Goal: Transaction & Acquisition: Purchase product/service

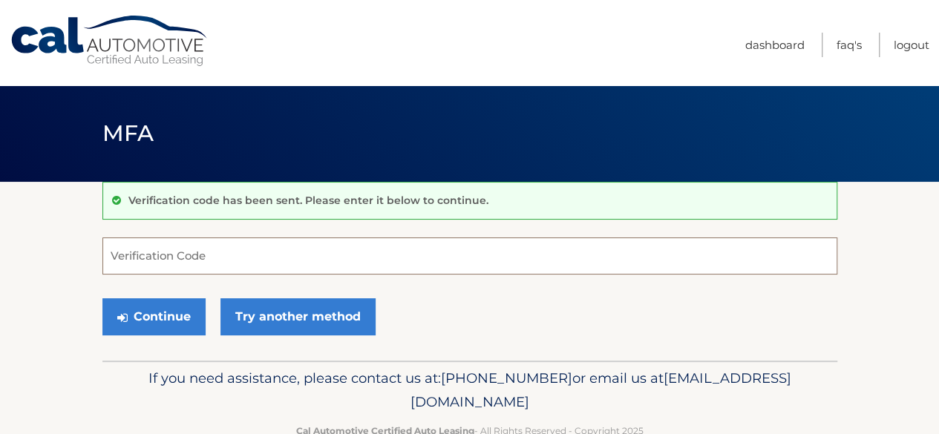
click at [272, 261] on input "Verification Code" at bounding box center [469, 256] width 735 height 37
click at [507, 244] on input "Verification Code" at bounding box center [469, 256] width 735 height 37
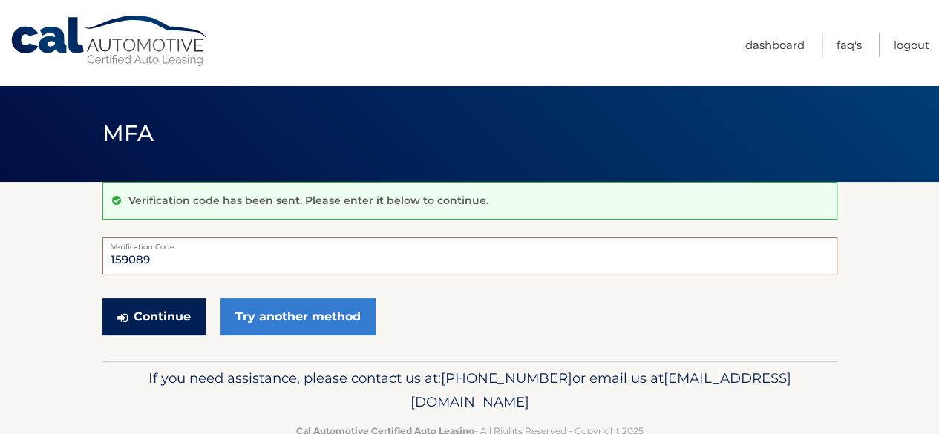
type input "159089"
click at [155, 315] on button "Continue" at bounding box center [153, 317] width 103 height 37
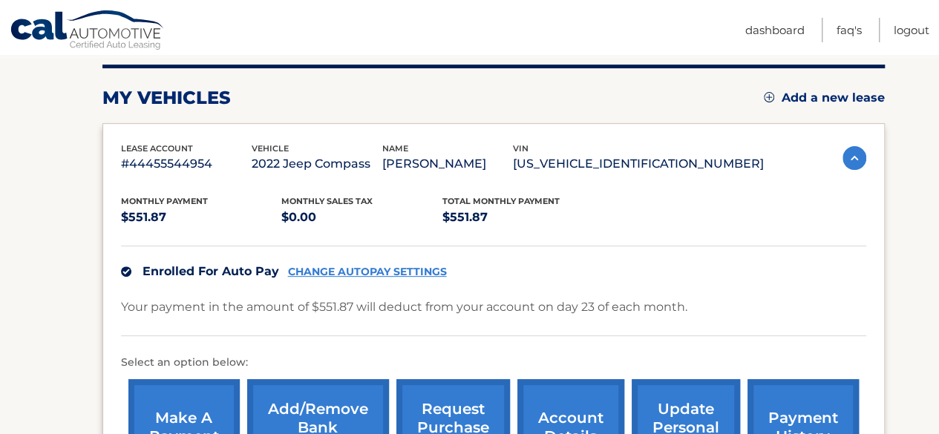
scroll to position [258, 0]
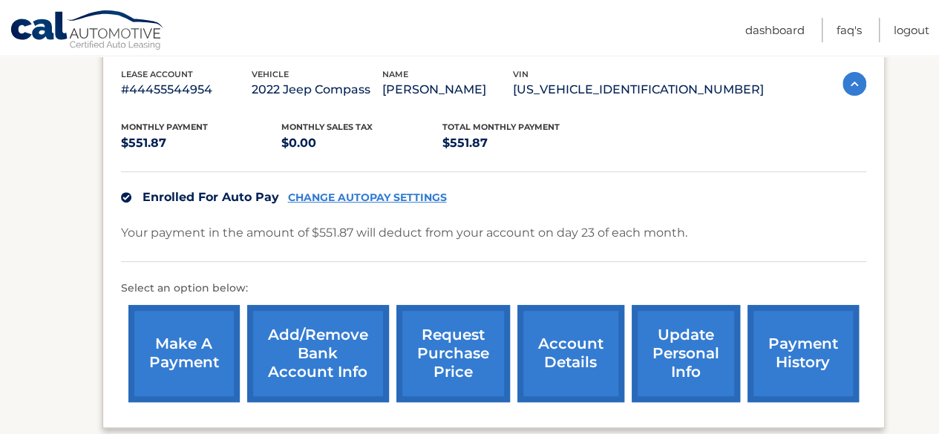
click at [565, 342] on link "account details" at bounding box center [571, 353] width 107 height 97
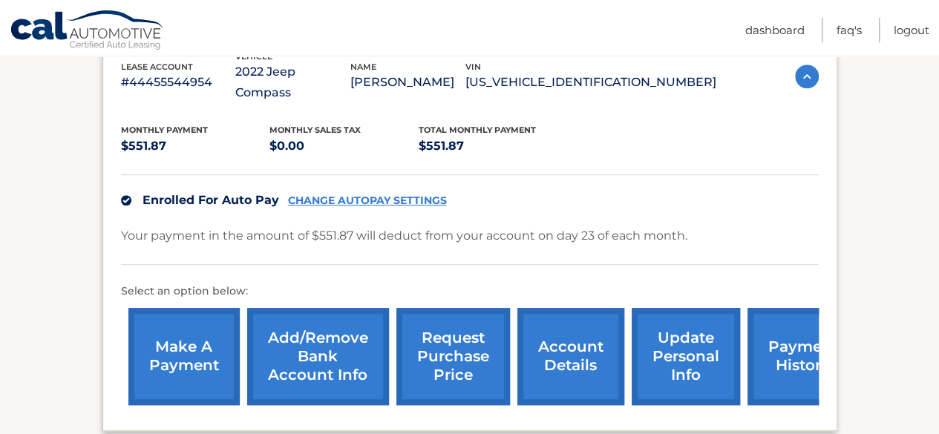
scroll to position [297, 0]
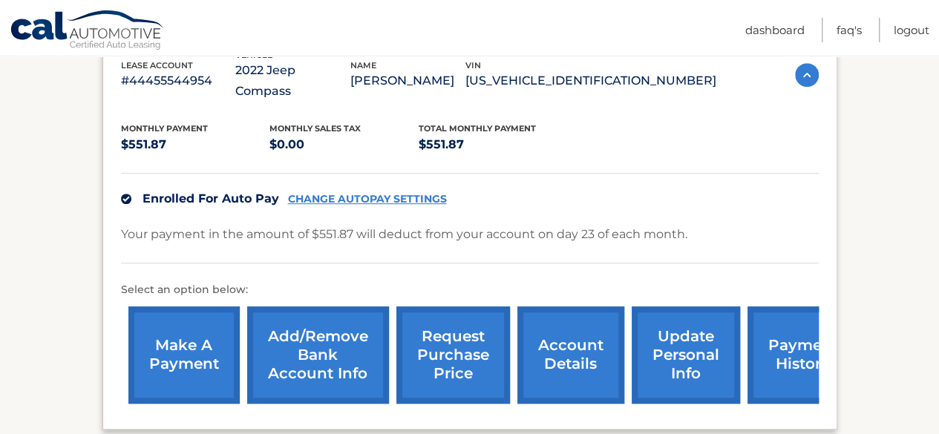
click at [206, 346] on link "make a payment" at bounding box center [183, 355] width 111 height 97
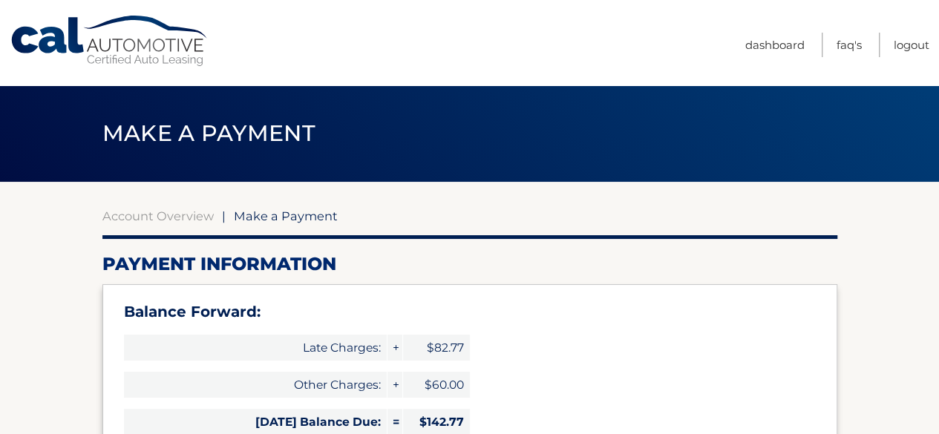
type input "694.64"
select select "YzVhMjUyZjgtYTI2Yi00NTBiLWI4MTAtMDJlMmZkZmVkZjgw"
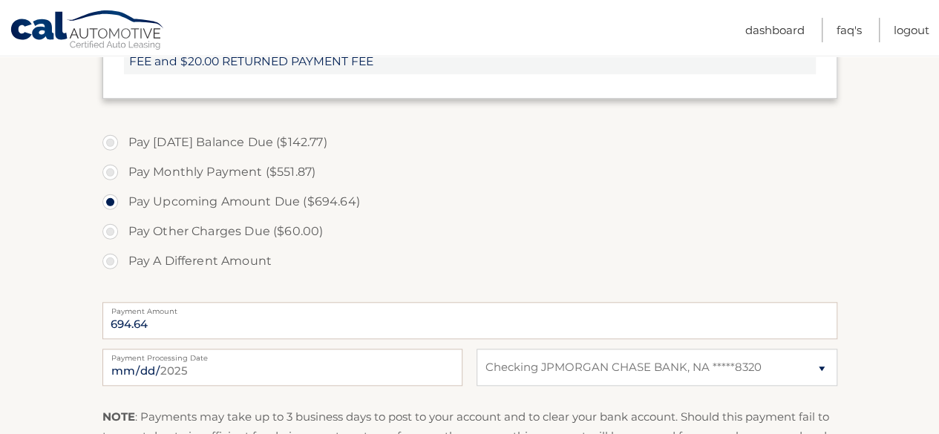
scroll to position [594, 0]
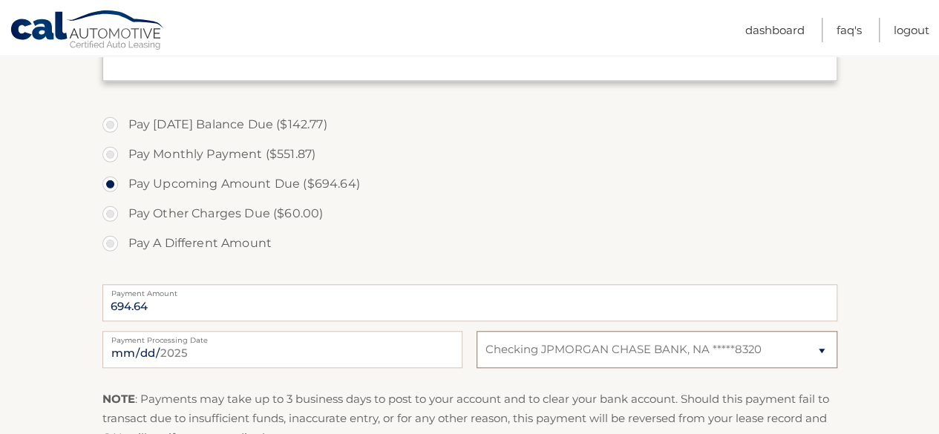
click at [818, 350] on select "Select Bank Account Checking JPMORGAN CHASE BANK, NA *****8320" at bounding box center [657, 349] width 360 height 37
select select
click at [477, 331] on select "Select Bank Account Checking JPMORGAN CHASE BANK, NA *****8320" at bounding box center [657, 349] width 360 height 37
click at [694, 353] on select "Select Bank Account Checking JPMORGAN CHASE BANK, NA *****8320" at bounding box center [657, 349] width 360 height 37
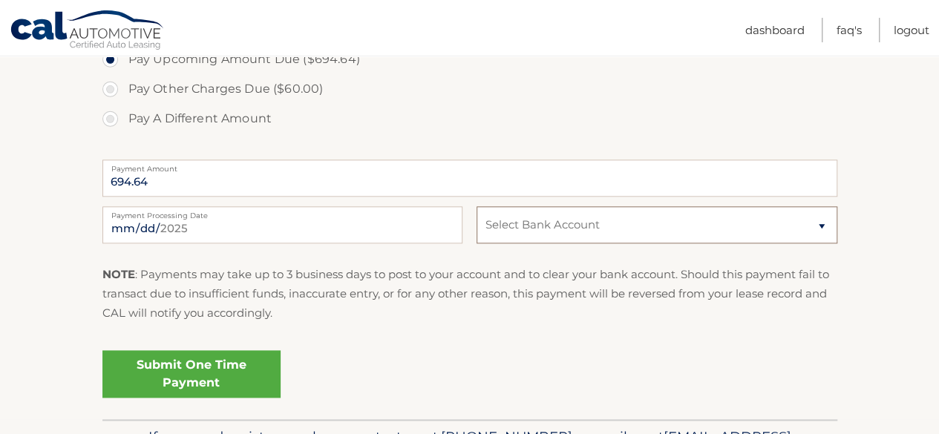
scroll to position [743, 0]
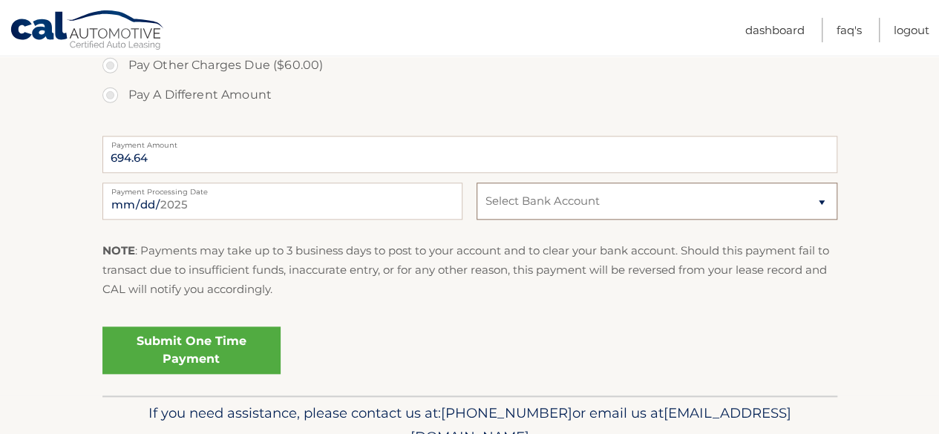
click at [614, 215] on select "Select Bank Account Checking JPMORGAN CHASE BANK, NA *****8320" at bounding box center [657, 201] width 360 height 37
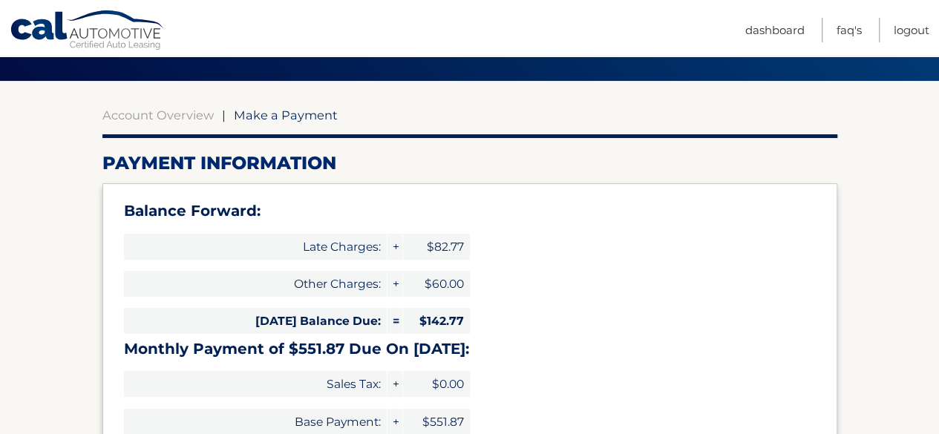
scroll to position [0, 0]
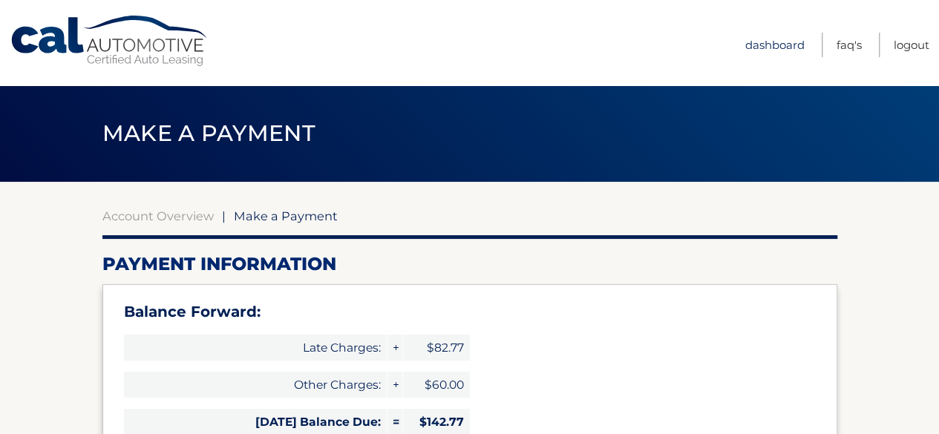
click at [784, 42] on link "Dashboard" at bounding box center [775, 45] width 59 height 25
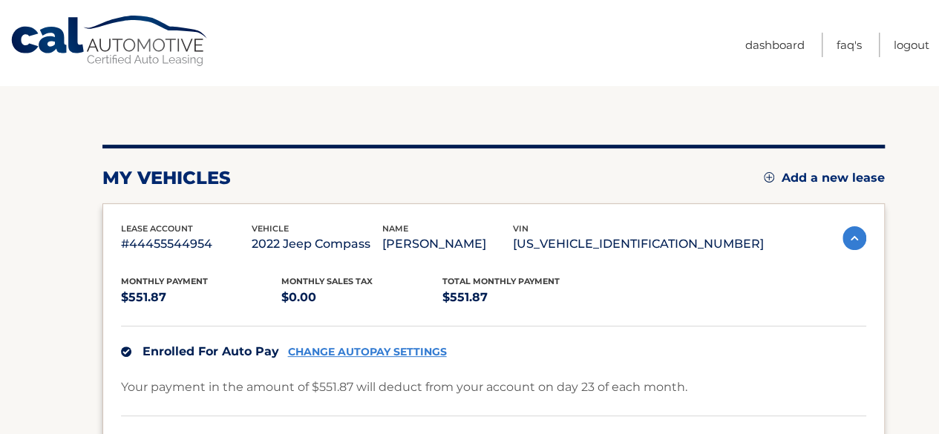
scroll to position [223, 0]
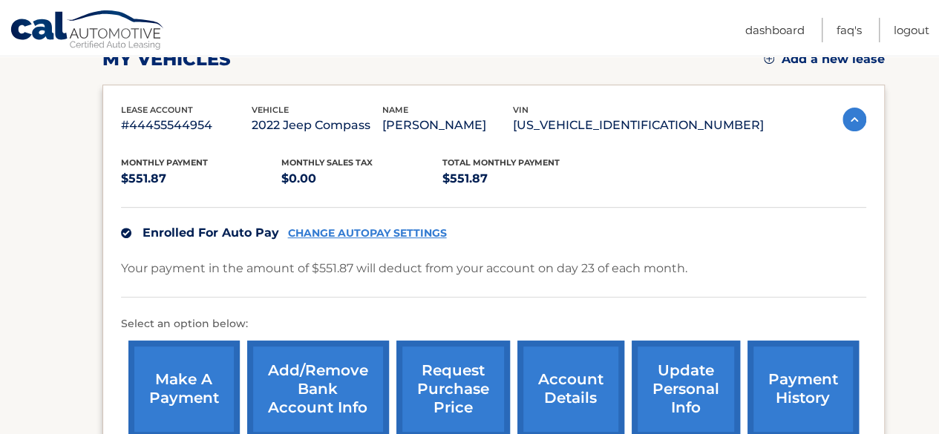
click at [313, 371] on link "Add/Remove bank account info" at bounding box center [318, 389] width 142 height 97
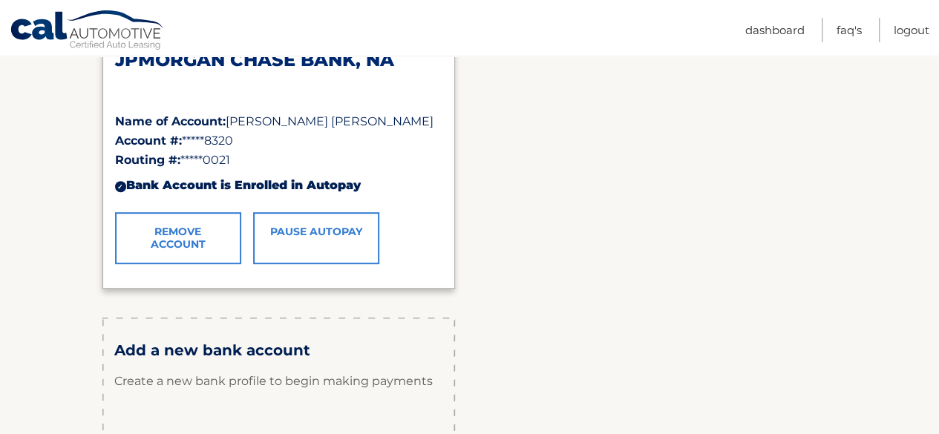
scroll to position [297, 0]
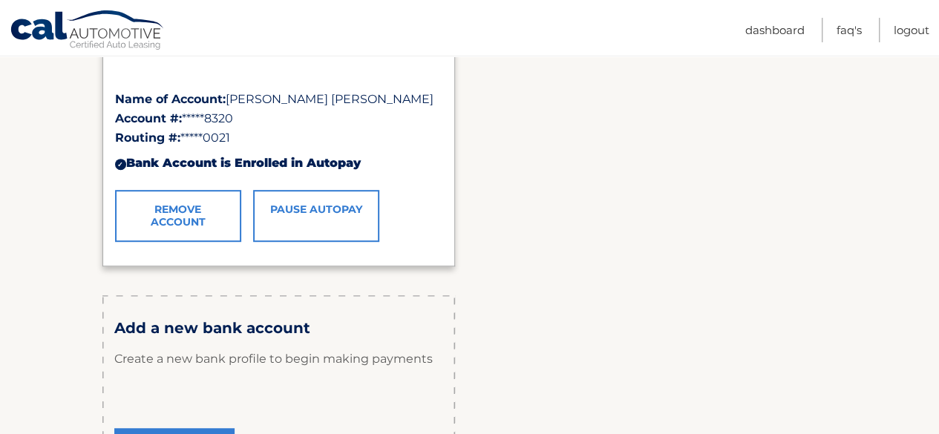
click at [307, 224] on link "Pause AutoPay" at bounding box center [316, 216] width 126 height 52
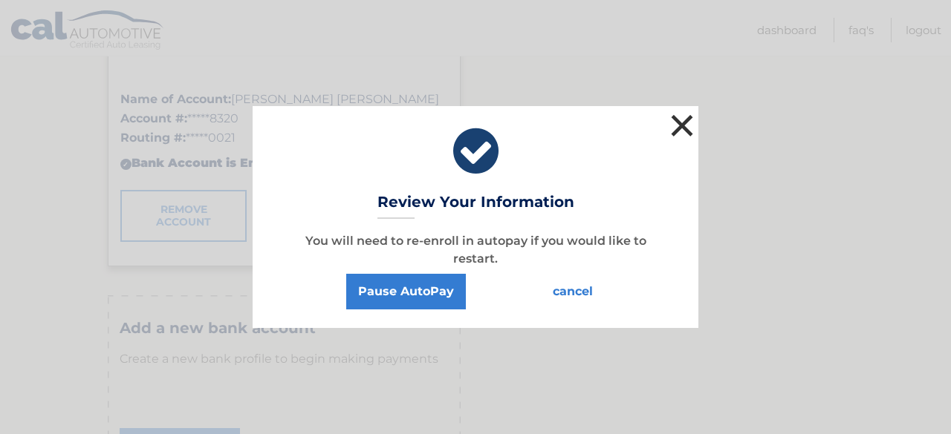
click at [672, 133] on button "×" at bounding box center [682, 126] width 30 height 30
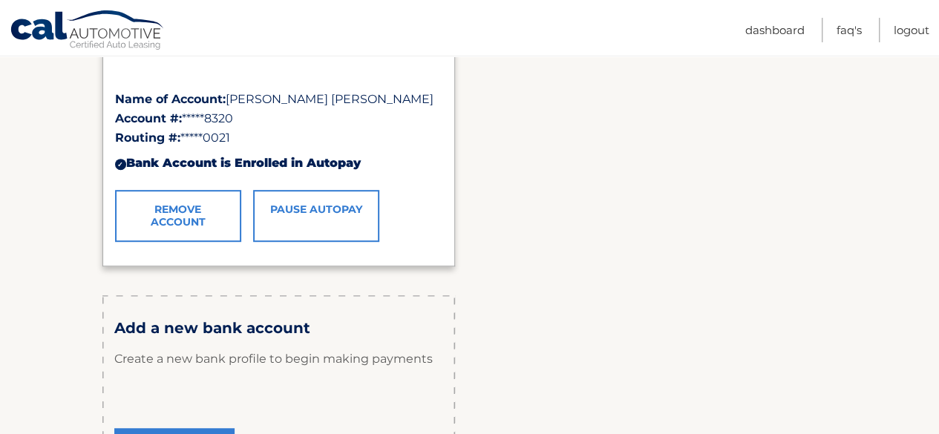
scroll to position [371, 0]
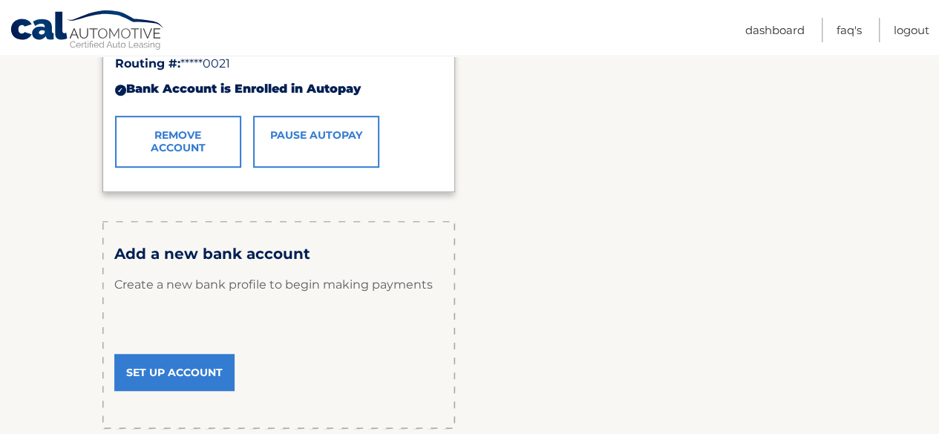
click at [166, 377] on link "Set Up Account" at bounding box center [174, 372] width 120 height 37
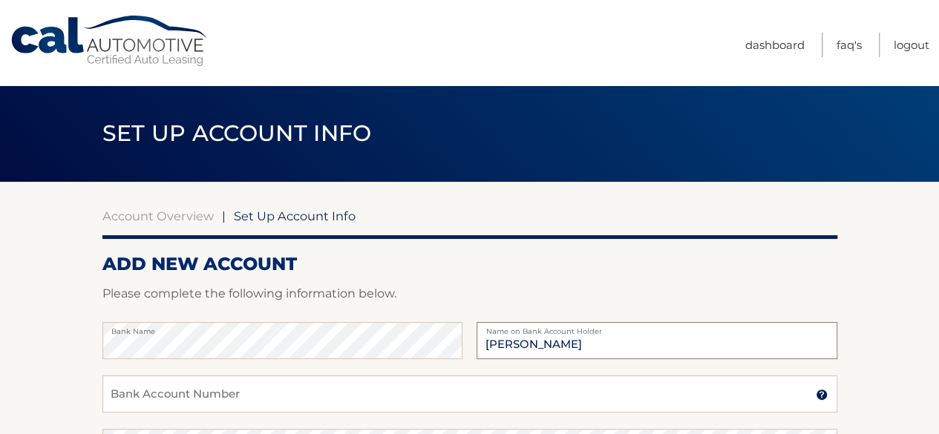
type input "[PERSON_NAME]"
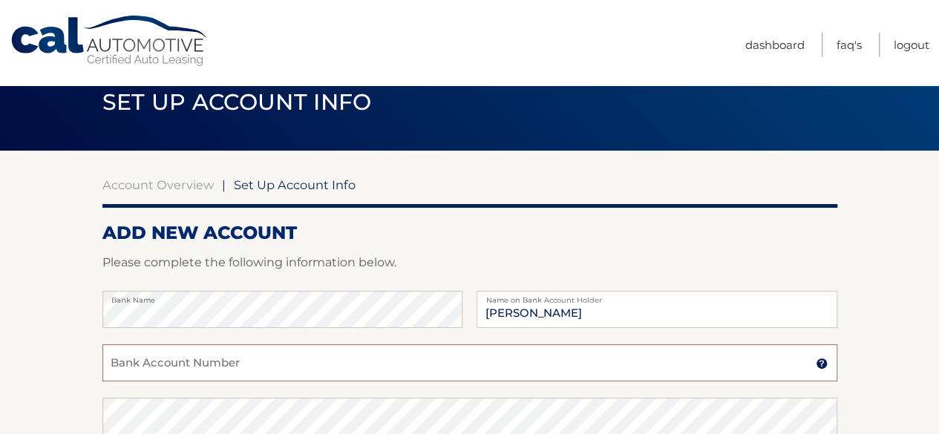
click at [202, 359] on input "Bank Account Number" at bounding box center [469, 363] width 735 height 37
type input "591519510"
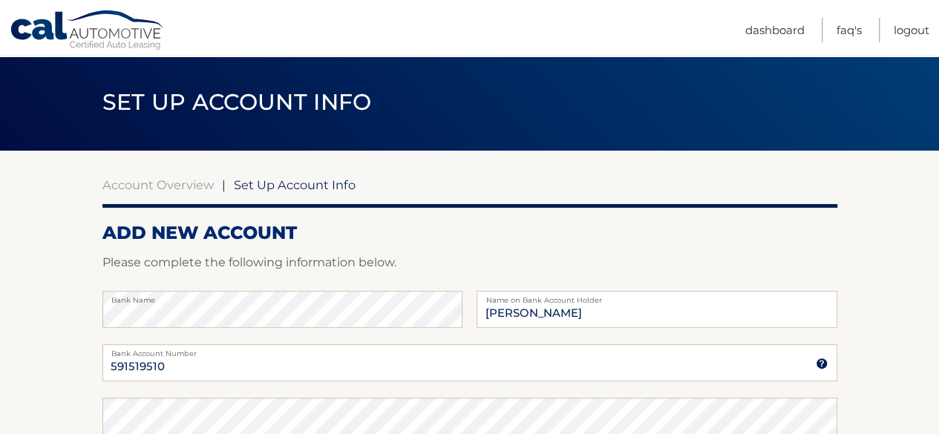
scroll to position [284, 0]
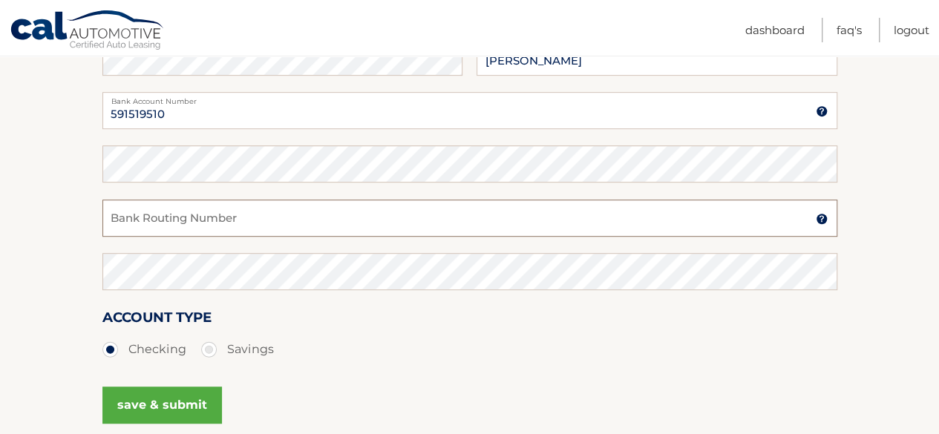
click at [239, 229] on input "Bank Routing Number" at bounding box center [469, 218] width 735 height 37
type input "021000021"
click at [282, 333] on div "Account Type Checking Savings" at bounding box center [469, 335] width 735 height 57
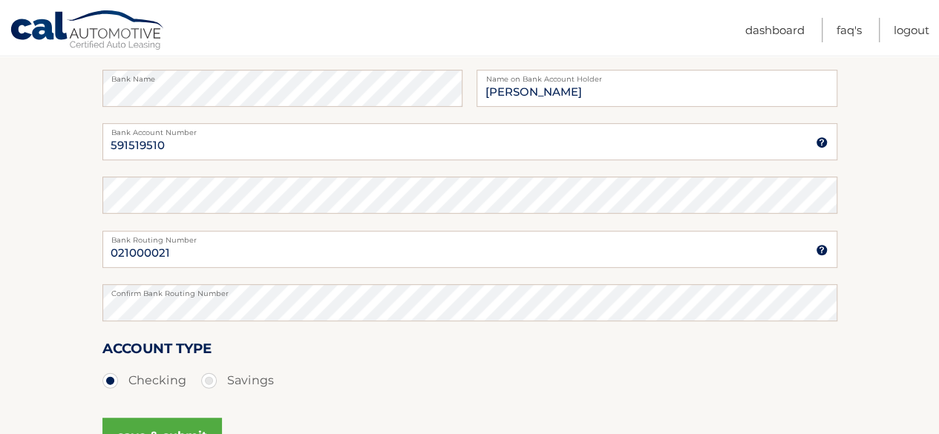
scroll to position [251, 0]
click at [192, 429] on button "save & submit" at bounding box center [162, 438] width 120 height 37
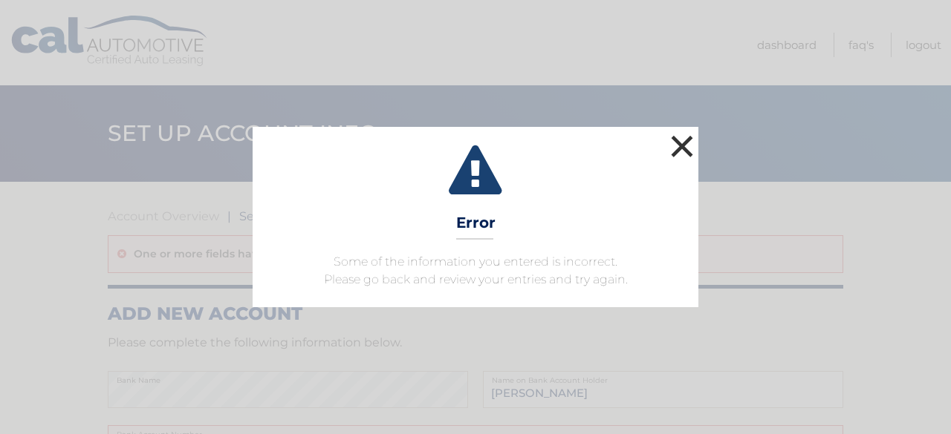
click at [686, 146] on button "×" at bounding box center [682, 146] width 30 height 30
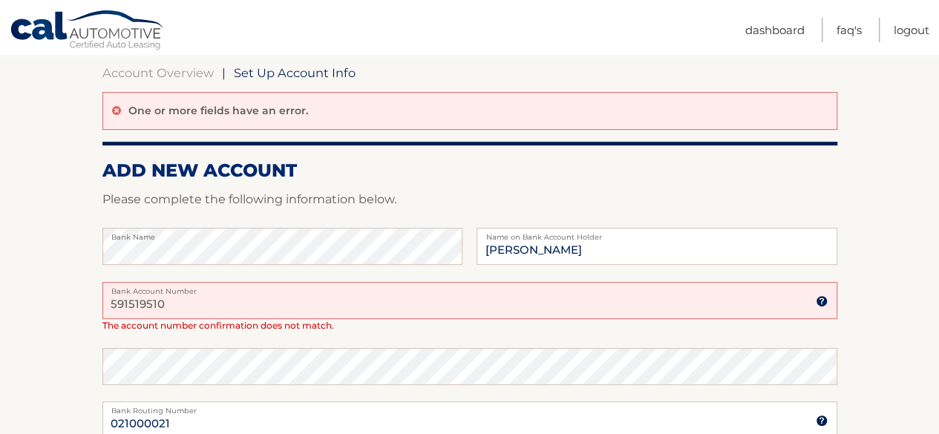
scroll to position [145, 0]
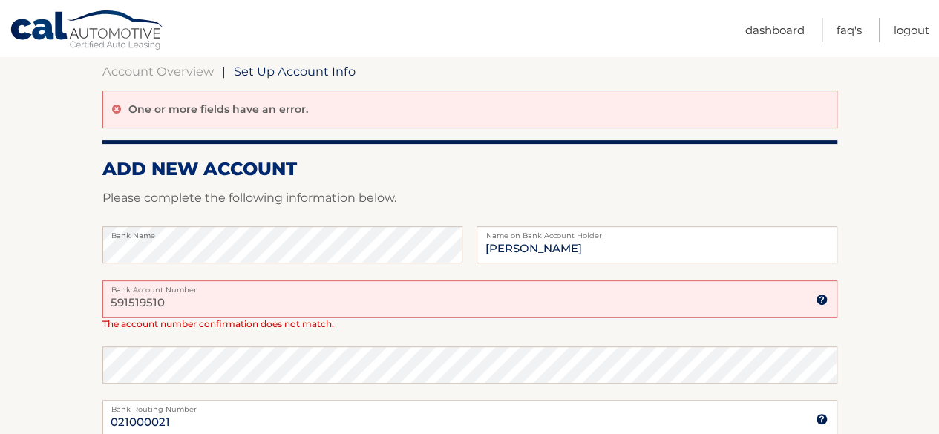
click at [267, 295] on input "591519510" at bounding box center [469, 299] width 735 height 37
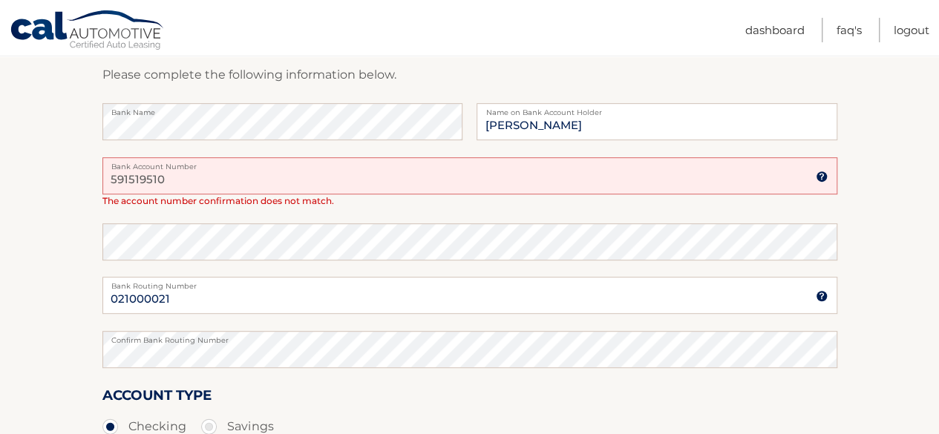
scroll to position [269, 0]
click at [302, 183] on input "591519510" at bounding box center [469, 175] width 735 height 37
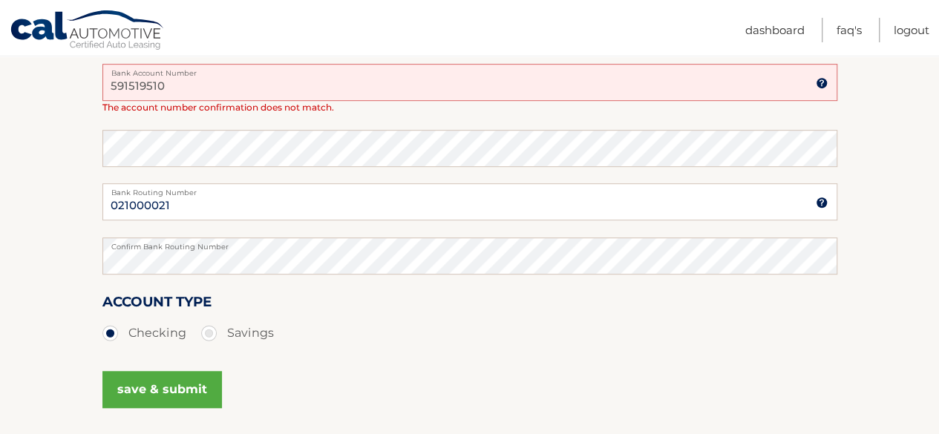
scroll to position [365, 0]
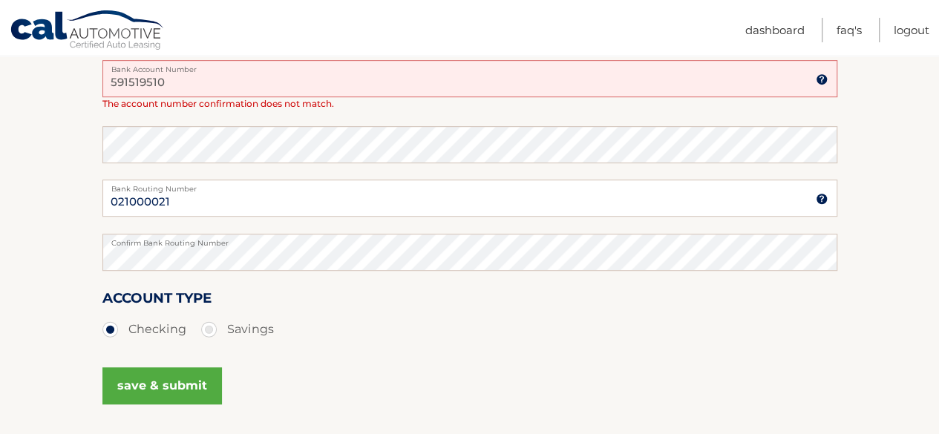
click at [181, 385] on button "save & submit" at bounding box center [162, 386] width 120 height 37
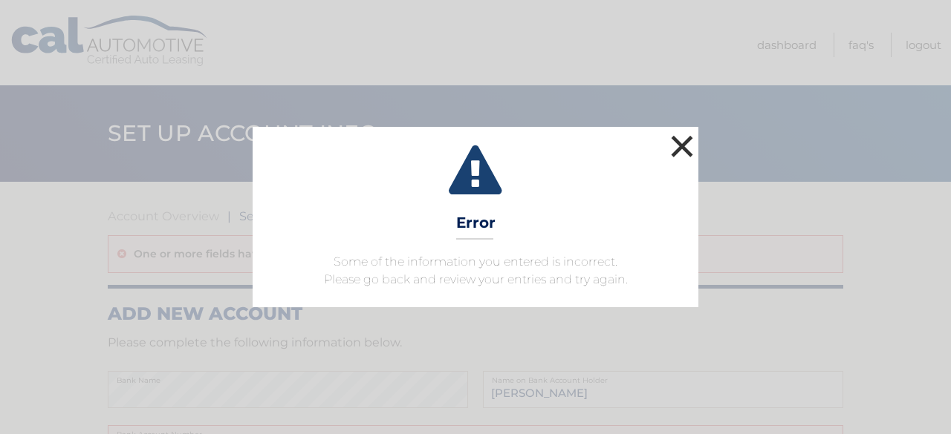
click at [681, 142] on button "×" at bounding box center [682, 146] width 30 height 30
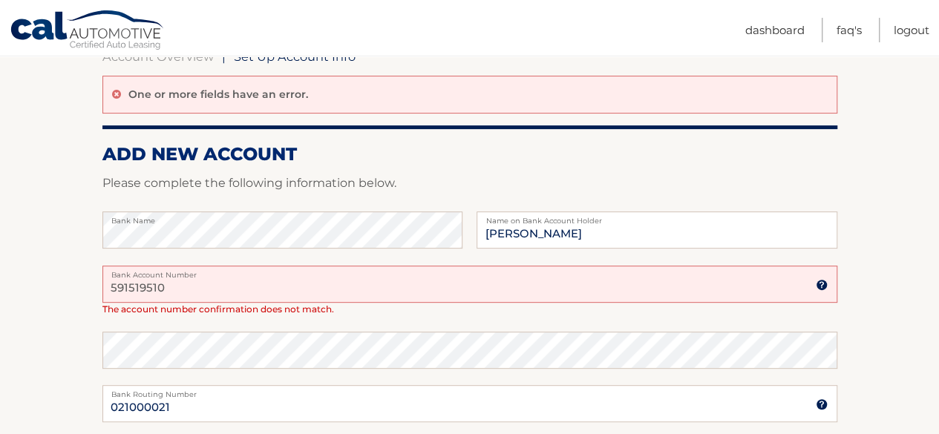
scroll to position [160, 0]
click at [301, 290] on input "591519510" at bounding box center [469, 283] width 735 height 37
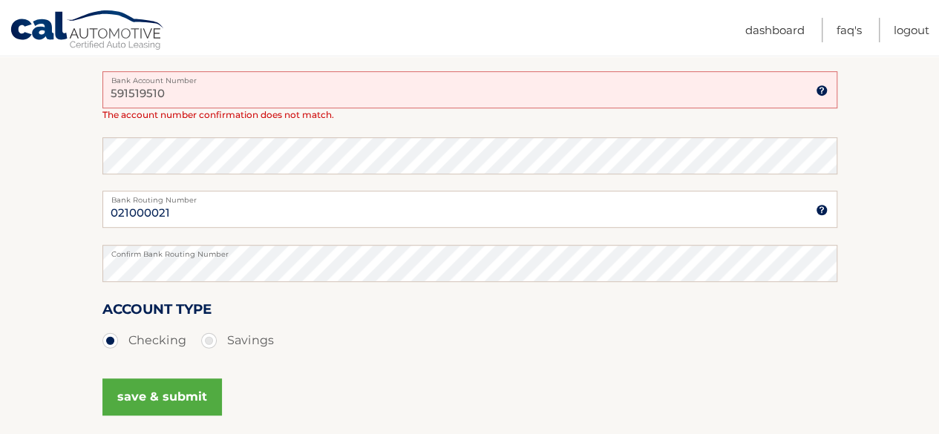
scroll to position [359, 0]
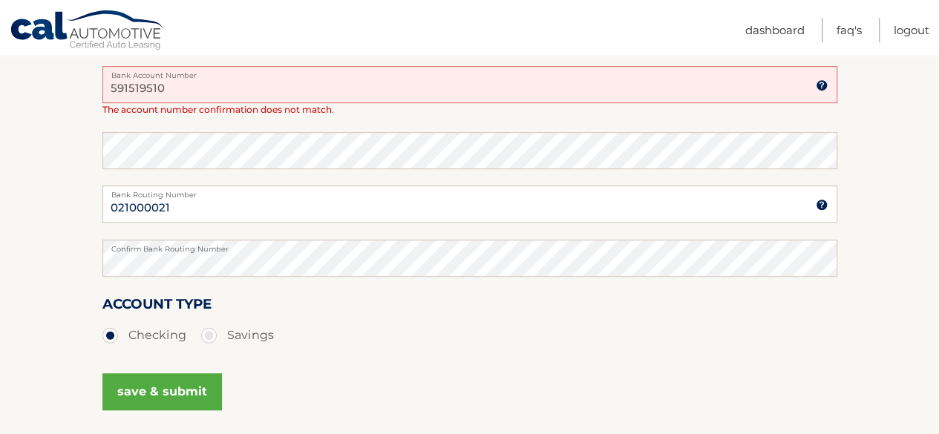
type input "591519510"
click at [186, 397] on button "save & submit" at bounding box center [162, 392] width 120 height 37
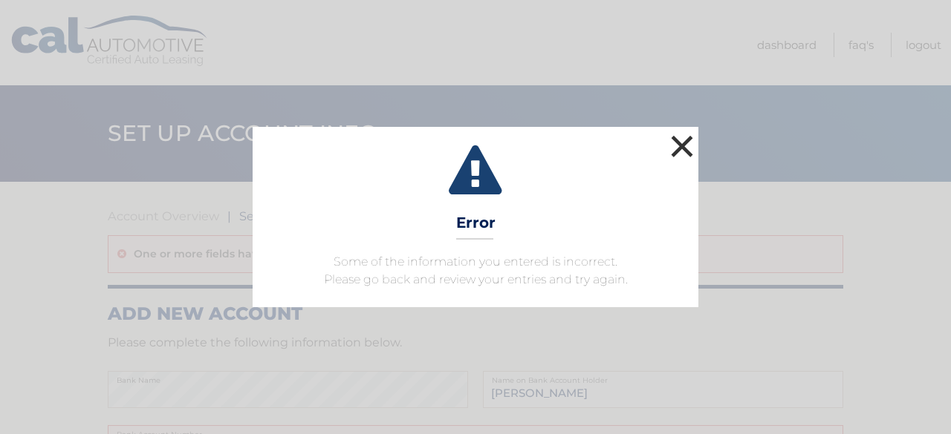
click at [680, 144] on button "×" at bounding box center [682, 146] width 30 height 30
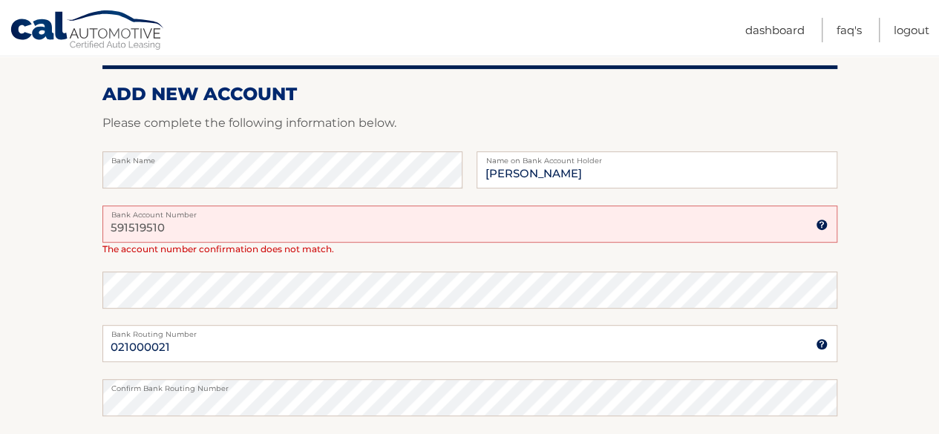
scroll to position [221, 0]
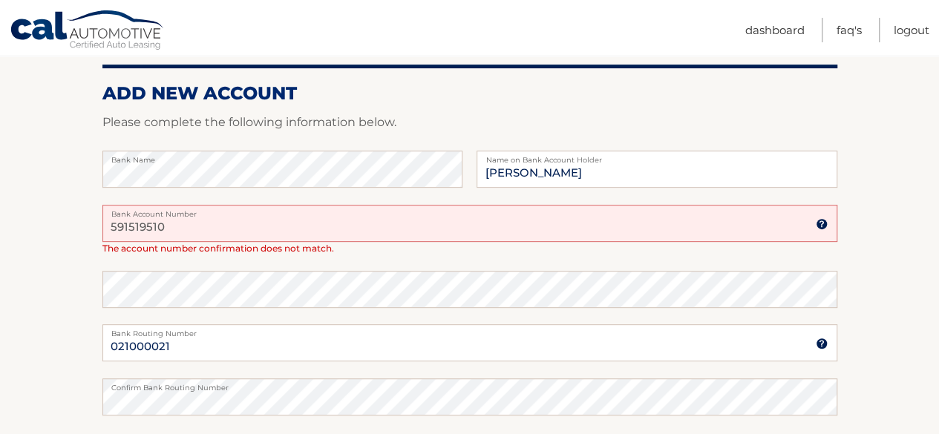
click at [168, 229] on input "591519510" at bounding box center [469, 223] width 735 height 37
type input "5"
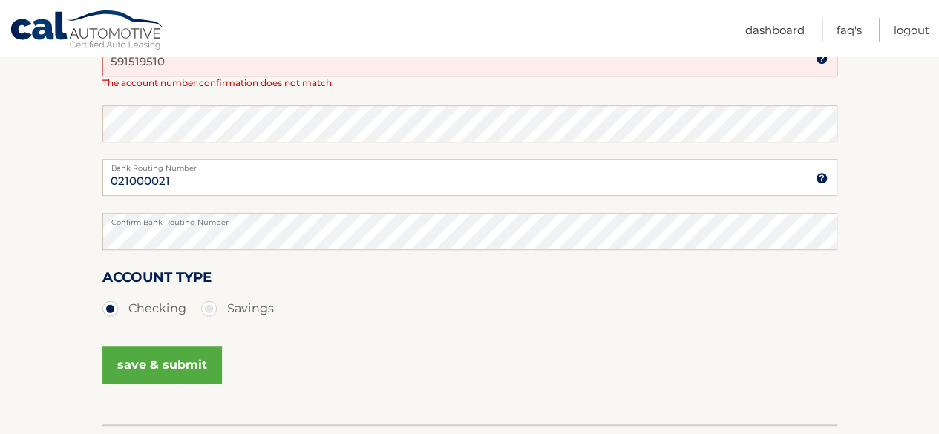
scroll to position [387, 0]
type input "591519510"
click at [186, 366] on button "save & submit" at bounding box center [162, 364] width 120 height 37
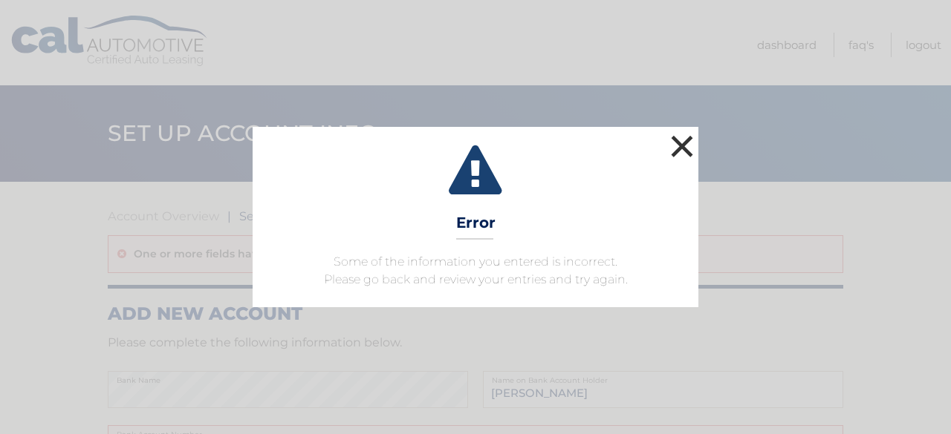
click at [683, 144] on button "×" at bounding box center [682, 146] width 30 height 30
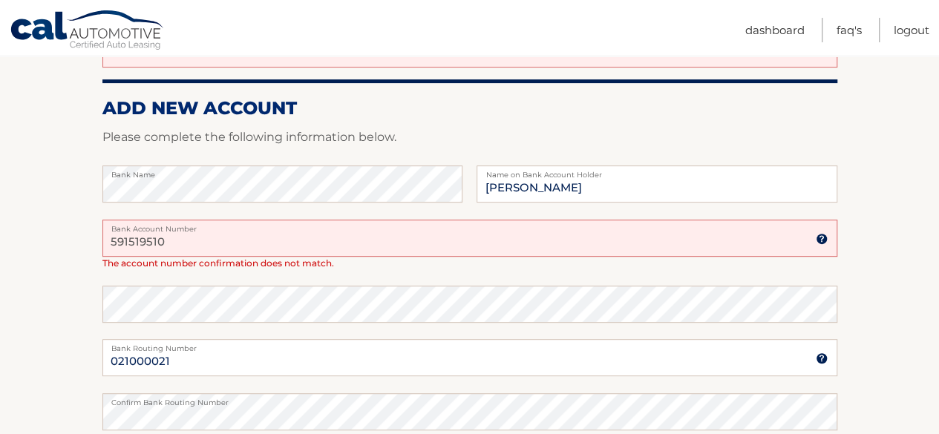
scroll to position [206, 0]
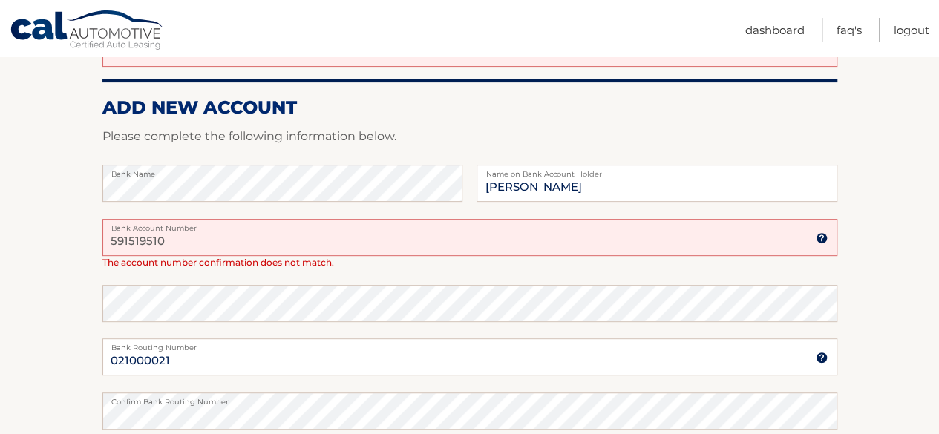
click at [817, 238] on img at bounding box center [822, 238] width 12 height 12
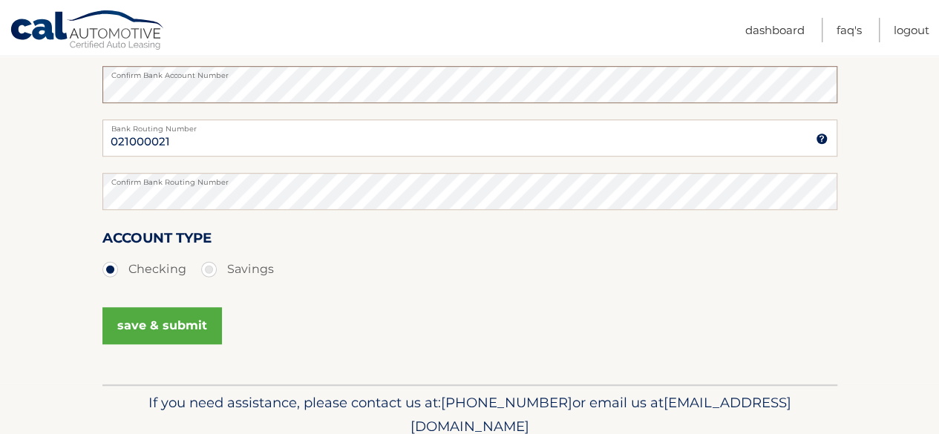
scroll to position [457, 0]
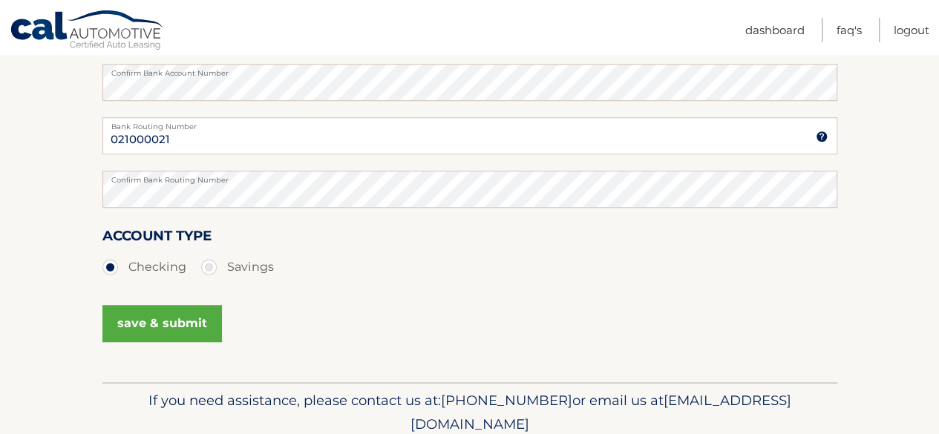
click at [189, 319] on button "save & submit" at bounding box center [162, 323] width 120 height 37
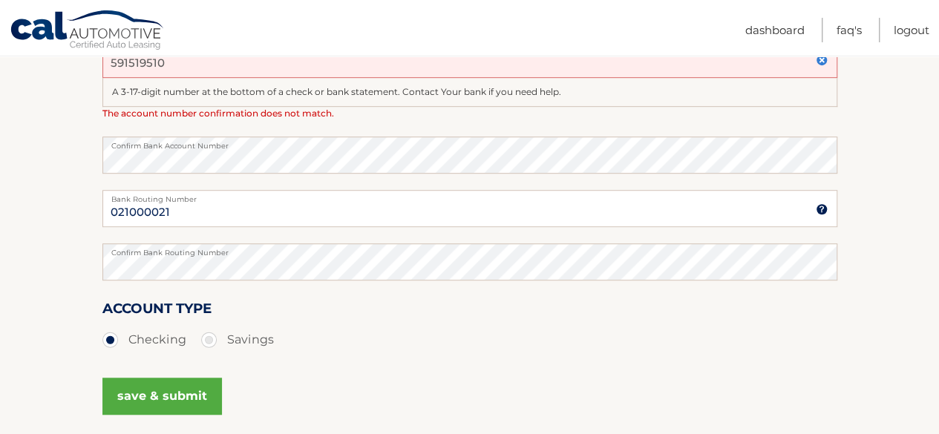
scroll to position [384, 0]
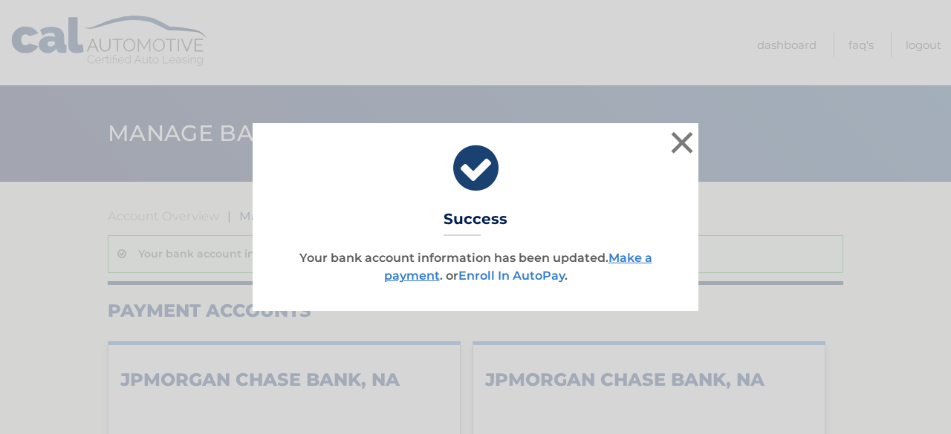
click at [514, 278] on link "Enroll In AutoPay" at bounding box center [511, 276] width 106 height 14
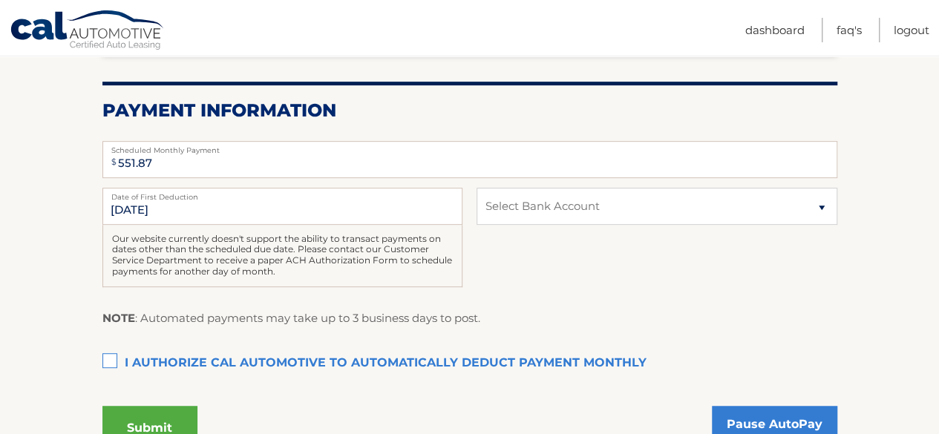
scroll to position [278, 0]
click at [532, 206] on select "Select Bank Account Checking JPMORGAN CHASE BANK, NA *****9510 Checking JPMORGA…" at bounding box center [657, 205] width 360 height 37
select select "YjljYjBkMjgtNTk2Ny00ZWQ4LTk5ZjgtOTA4NWNjY2E2MGM0"
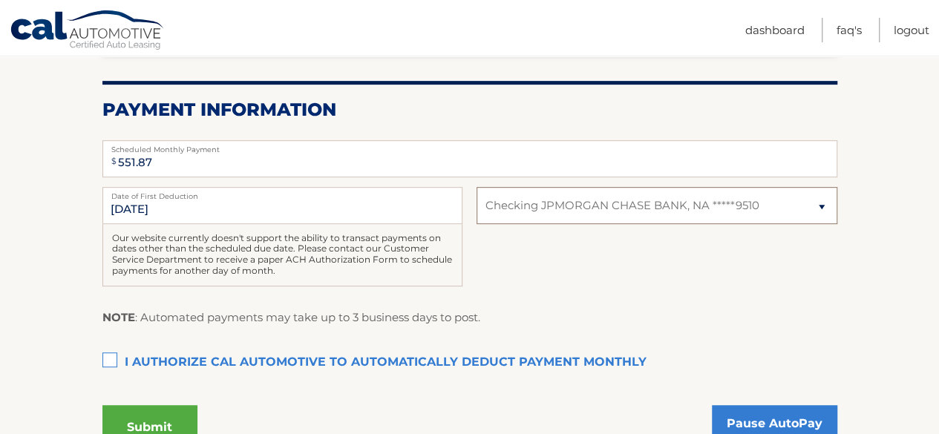
click at [477, 187] on select "Select Bank Account Checking JPMORGAN CHASE BANK, NA *****9510 Checking JPMORGA…" at bounding box center [657, 205] width 360 height 37
click at [111, 359] on label "I authorize cal automotive to automatically deduct payment monthly This checkbo…" at bounding box center [469, 363] width 735 height 30
click at [0, 0] on input "I authorize cal automotive to automatically deduct payment monthly This checkbo…" at bounding box center [0, 0] width 0 height 0
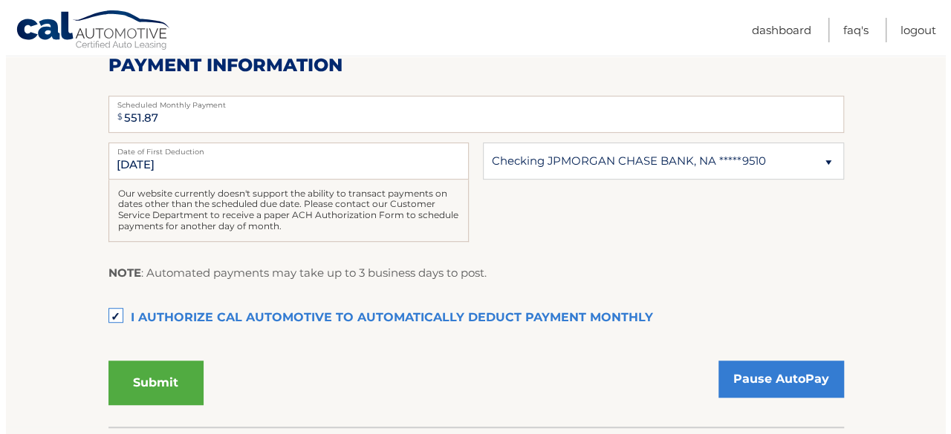
scroll to position [329, 0]
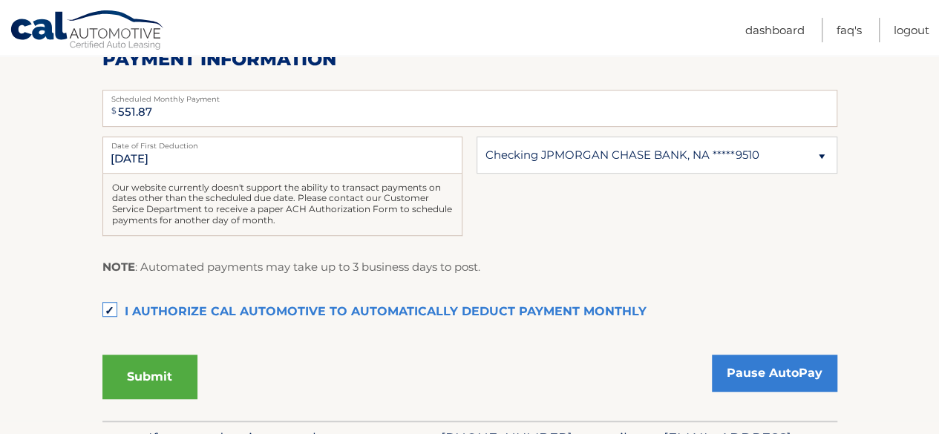
click at [156, 380] on button "Submit" at bounding box center [149, 377] width 95 height 45
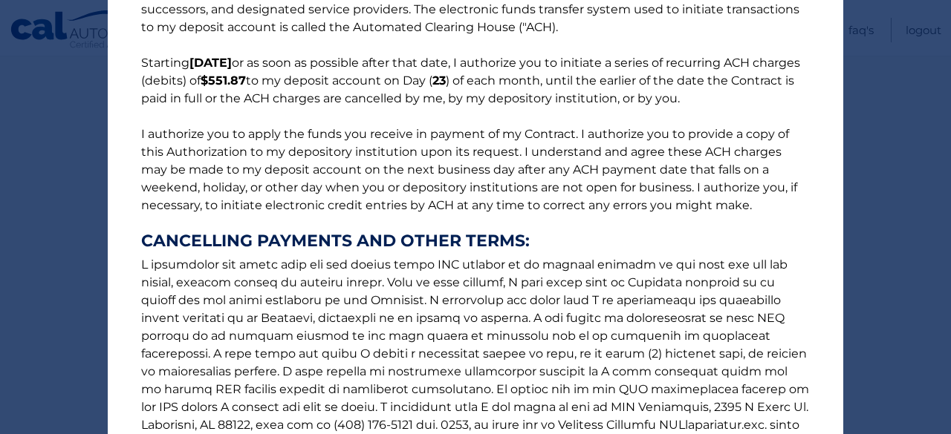
scroll to position [284, 0]
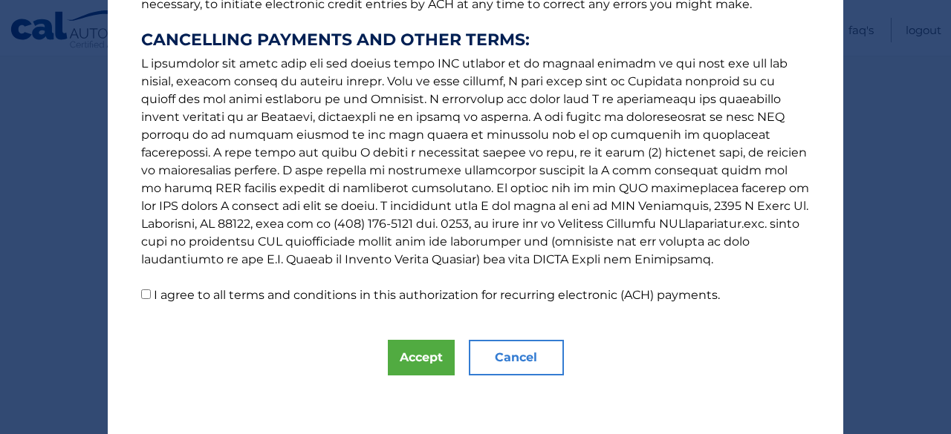
click at [141, 296] on input "I agree to all terms and conditions in this authorization for recurring electro…" at bounding box center [146, 295] width 10 height 10
checkbox input "true"
click at [403, 361] on button "Accept" at bounding box center [421, 358] width 67 height 36
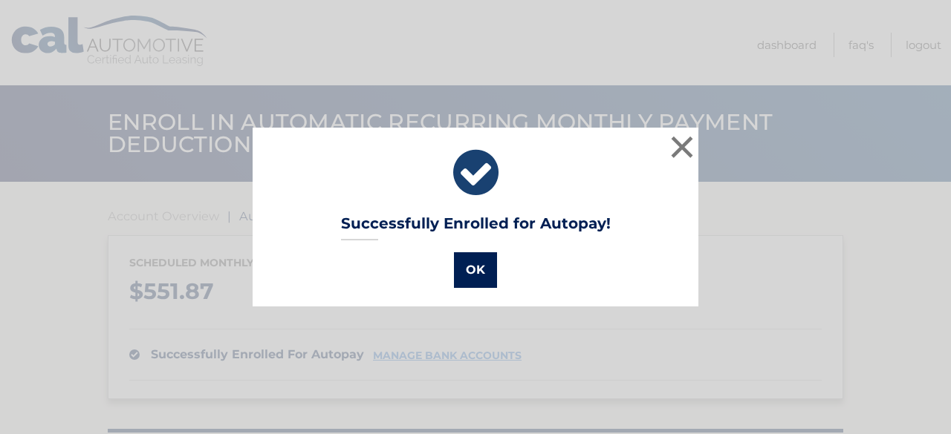
click at [467, 273] on button "OK" at bounding box center [475, 271] width 43 height 36
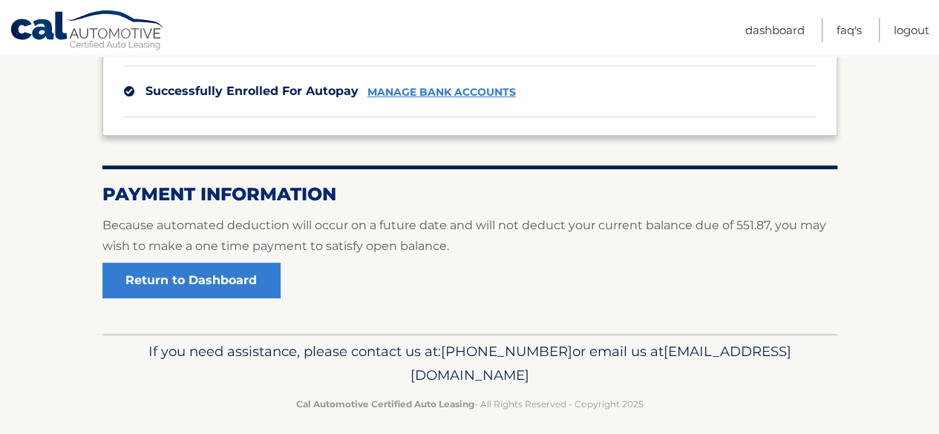
scroll to position [266, 0]
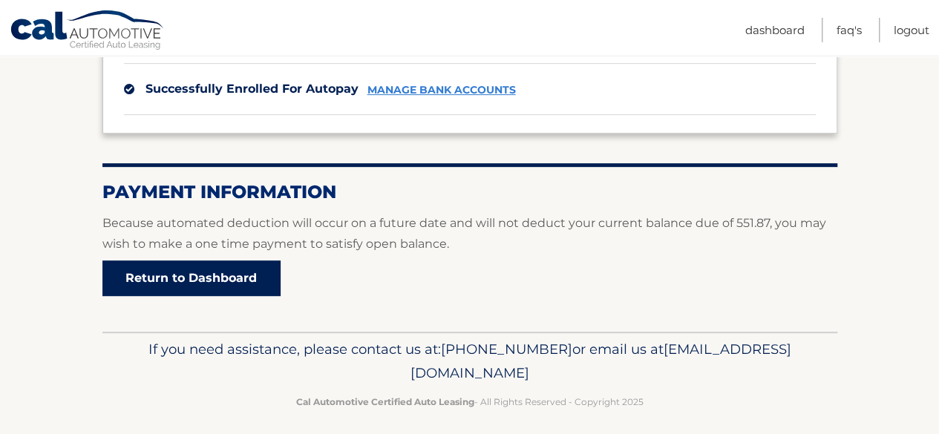
click at [203, 275] on link "Return to Dashboard" at bounding box center [191, 279] width 178 height 36
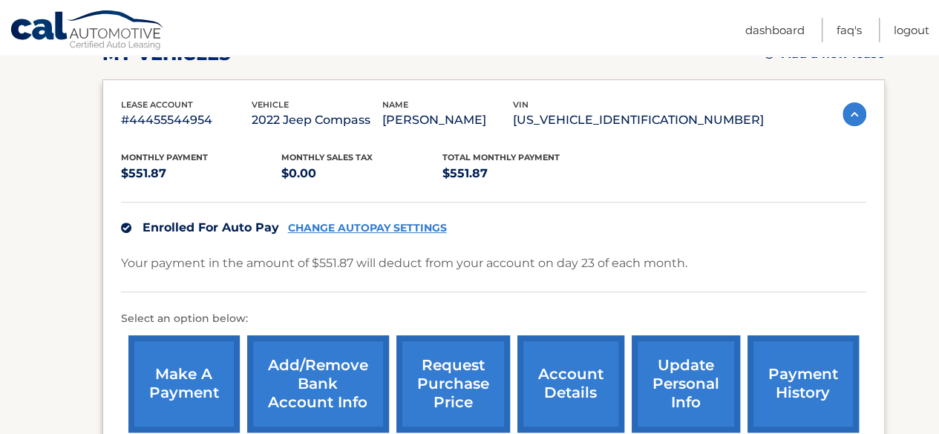
scroll to position [322, 0]
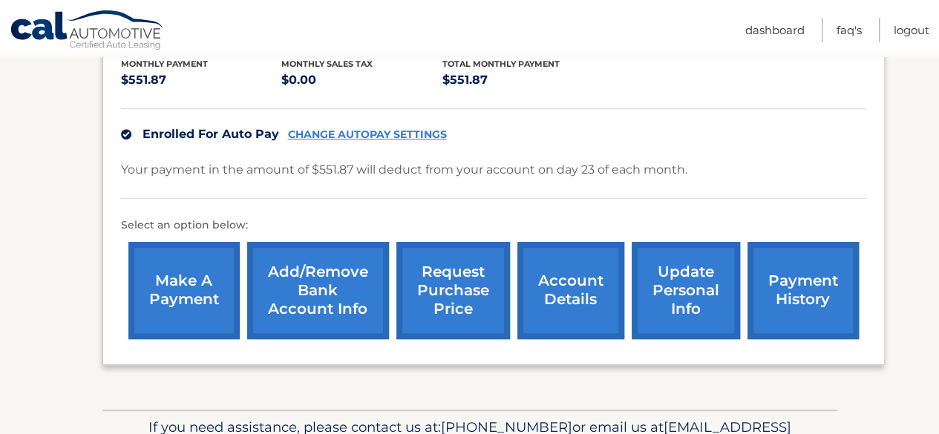
click at [186, 273] on link "make a payment" at bounding box center [183, 290] width 111 height 97
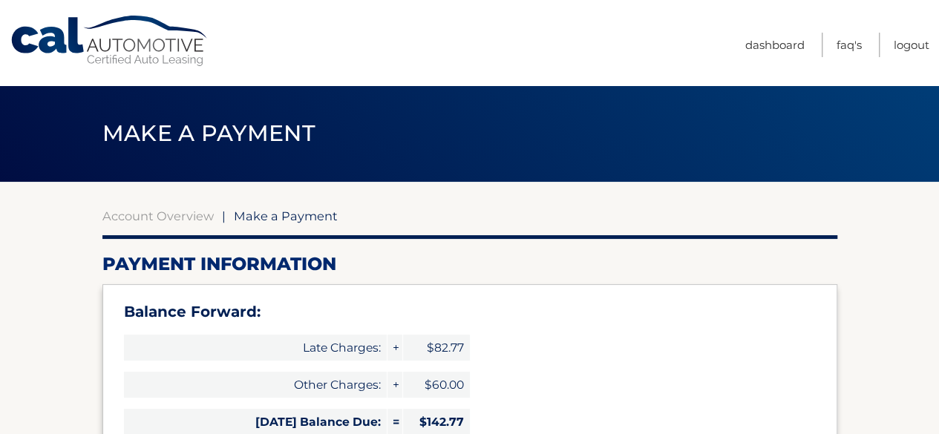
click at [85, 34] on link "Cal Automotive" at bounding box center [110, 41] width 201 height 53
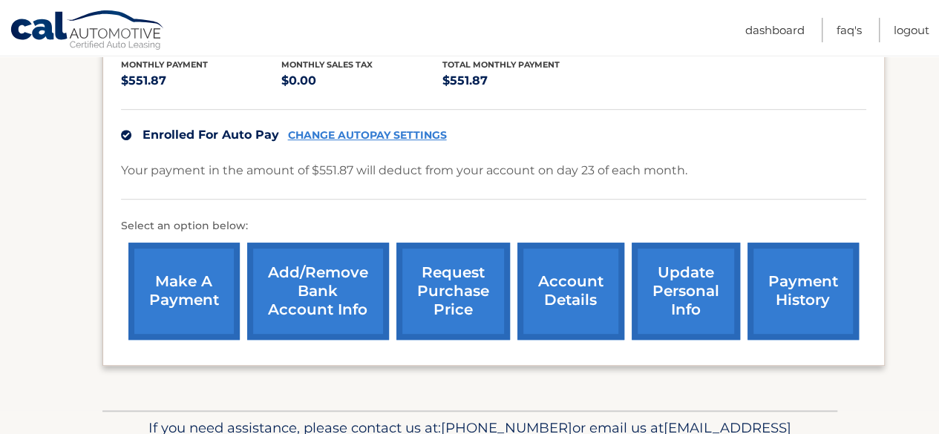
scroll to position [322, 0]
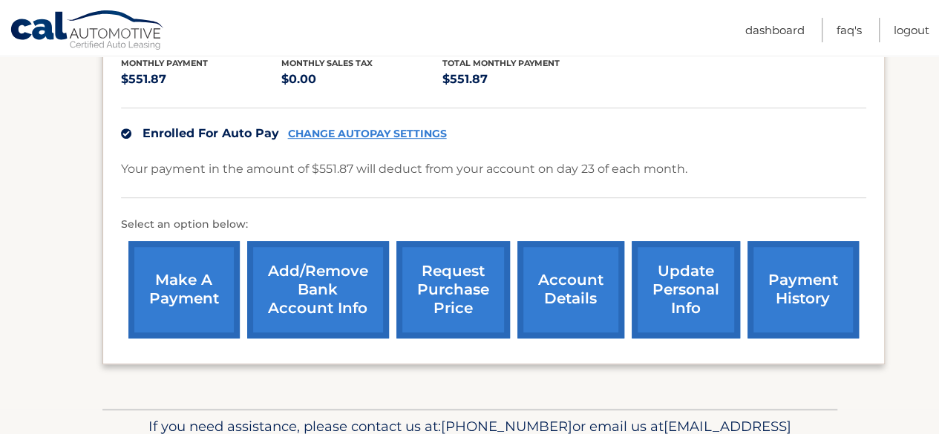
click at [315, 277] on link "Add/Remove bank account info" at bounding box center [318, 289] width 142 height 97
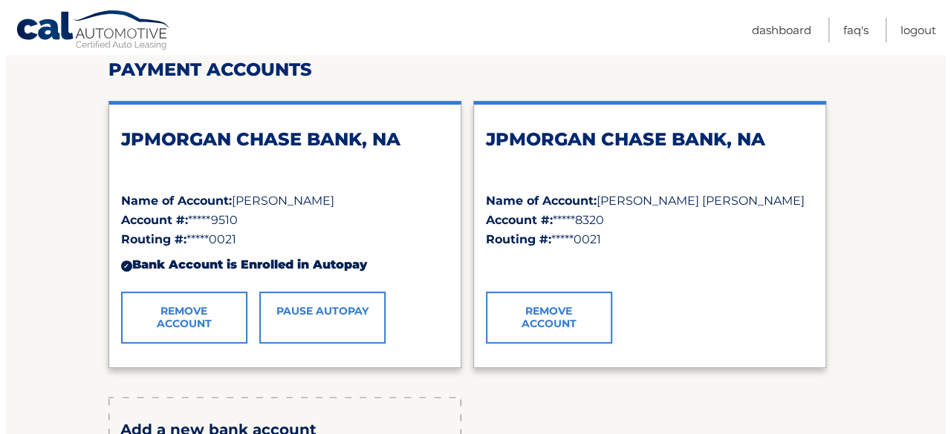
scroll to position [203, 0]
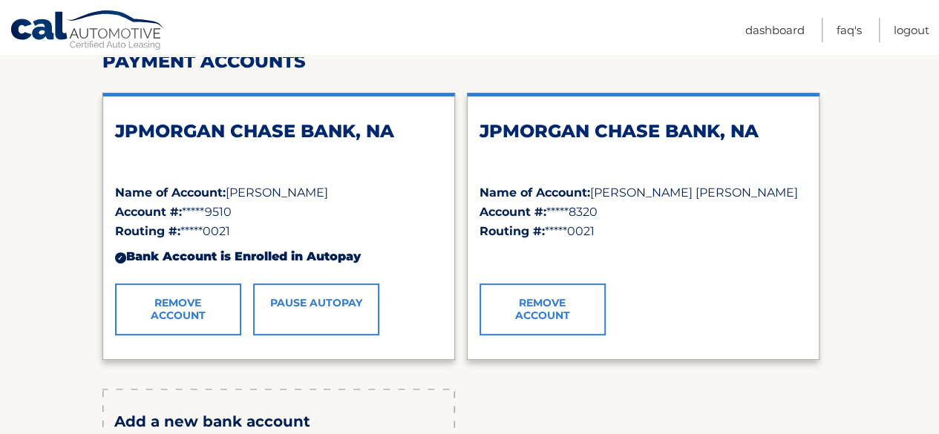
click at [566, 308] on link "Remove Account" at bounding box center [543, 310] width 126 height 52
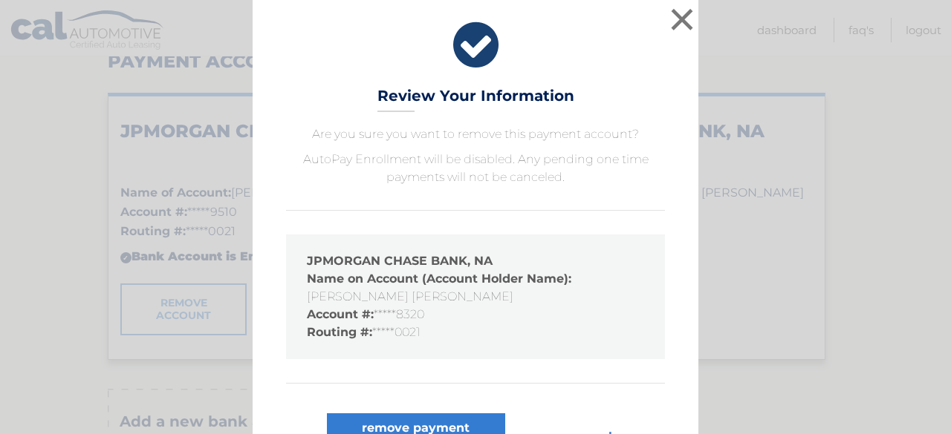
scroll to position [45, 0]
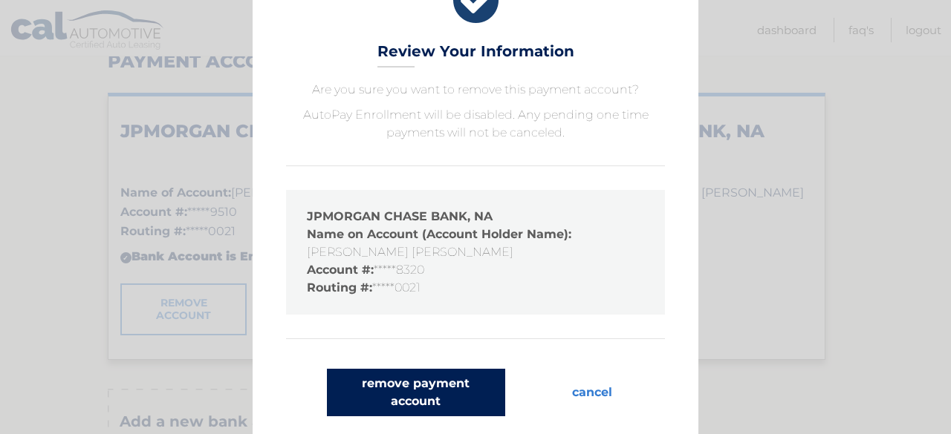
click at [440, 384] on button "remove payment account" at bounding box center [416, 393] width 178 height 48
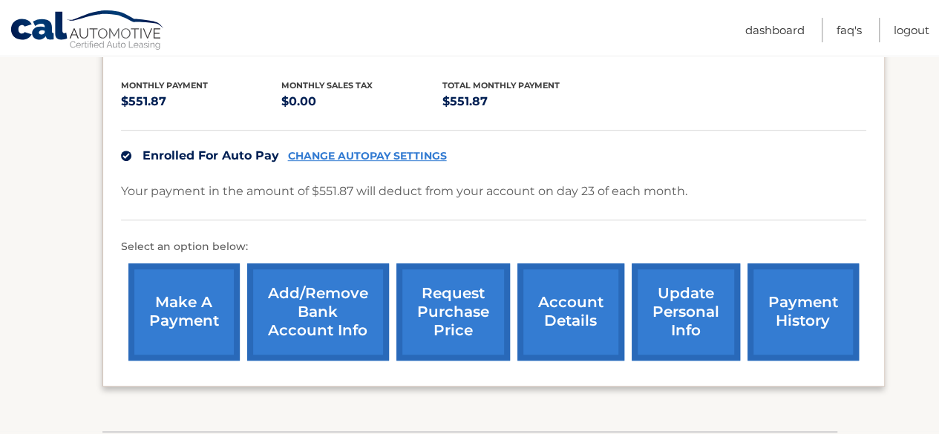
scroll to position [301, 0]
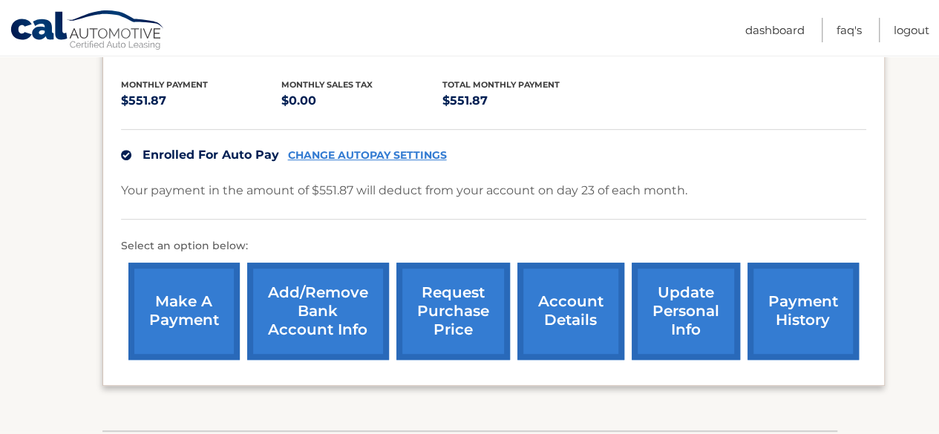
click at [211, 305] on link "make a payment" at bounding box center [183, 311] width 111 height 97
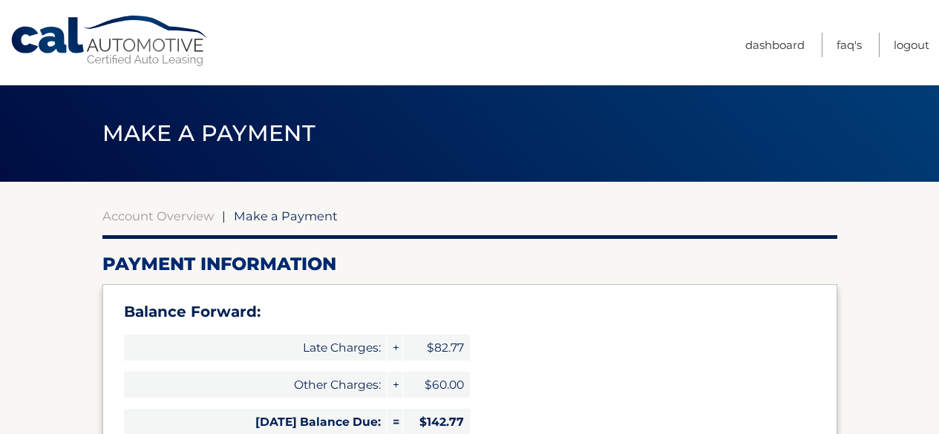
select select "YjljYjBkMjgtNTk2Ny00ZWQ4LTk5ZjgtOTA4NWNjY2E2MGM0"
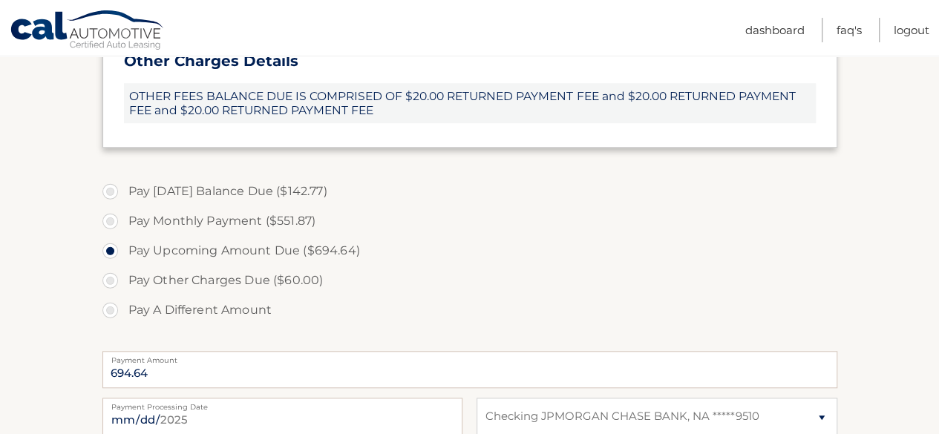
scroll to position [529, 0]
click at [227, 296] on label "Pay A Different Amount" at bounding box center [469, 309] width 735 height 30
click at [123, 296] on input "Pay A Different Amount" at bounding box center [115, 306] width 15 height 24
radio input "true"
click at [117, 250] on label "Pay Upcoming Amount Due ($694.64)" at bounding box center [469, 250] width 735 height 30
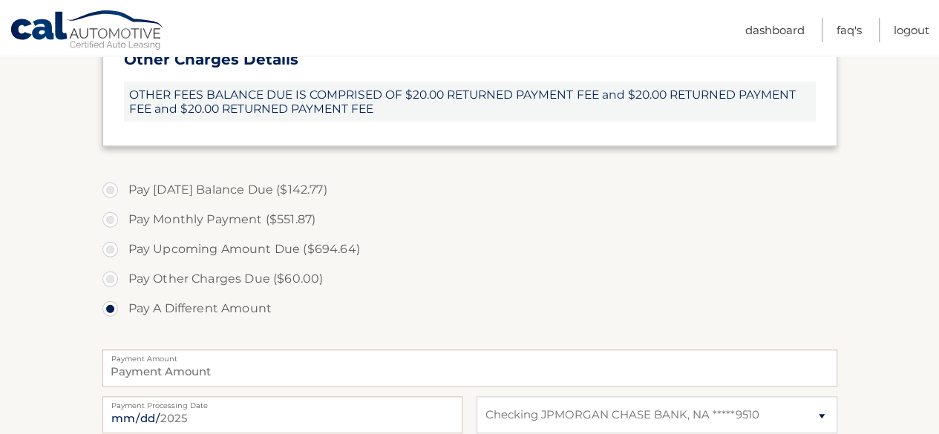
click at [117, 250] on input "Pay Upcoming Amount Due ($694.64)" at bounding box center [115, 247] width 15 height 24
radio input "true"
type input "694.64"
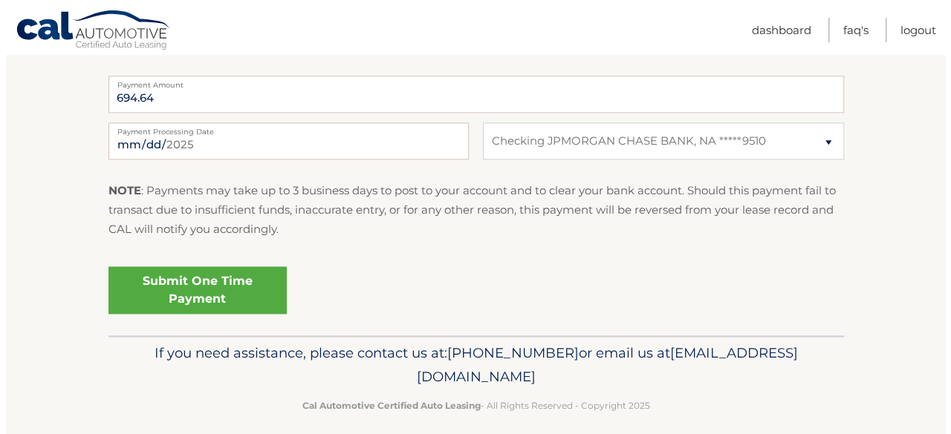
scroll to position [815, 0]
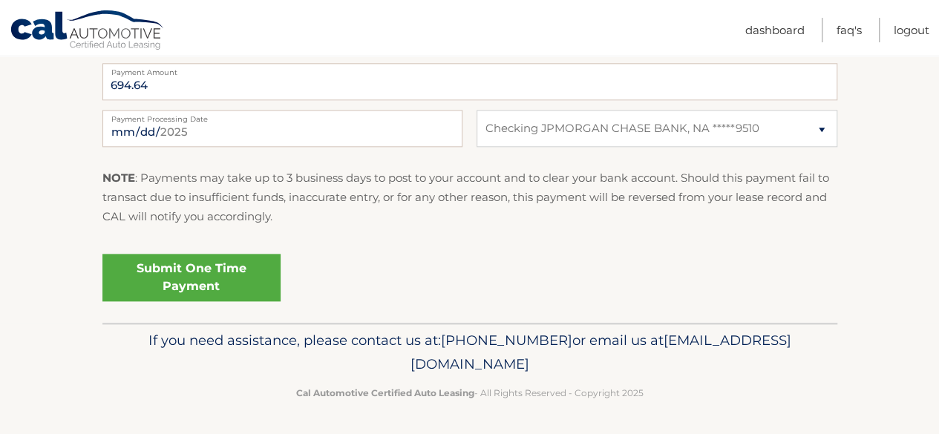
click at [200, 280] on link "Submit One Time Payment" at bounding box center [191, 278] width 178 height 48
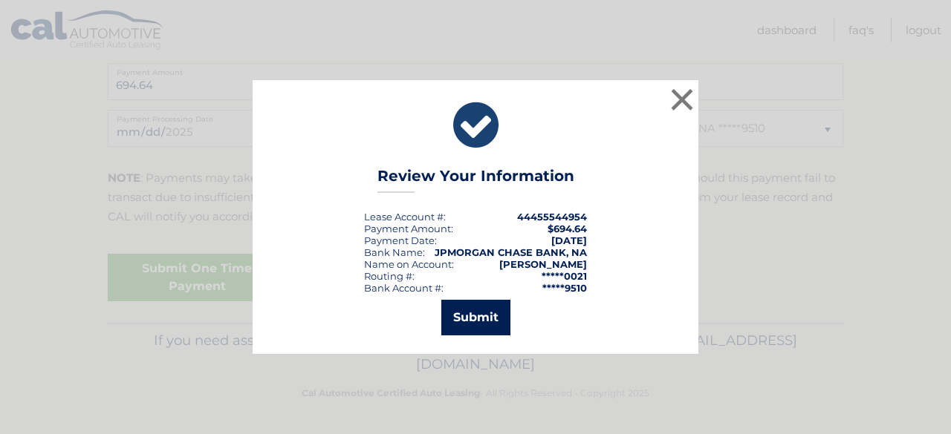
click at [452, 316] on button "Submit" at bounding box center [475, 318] width 69 height 36
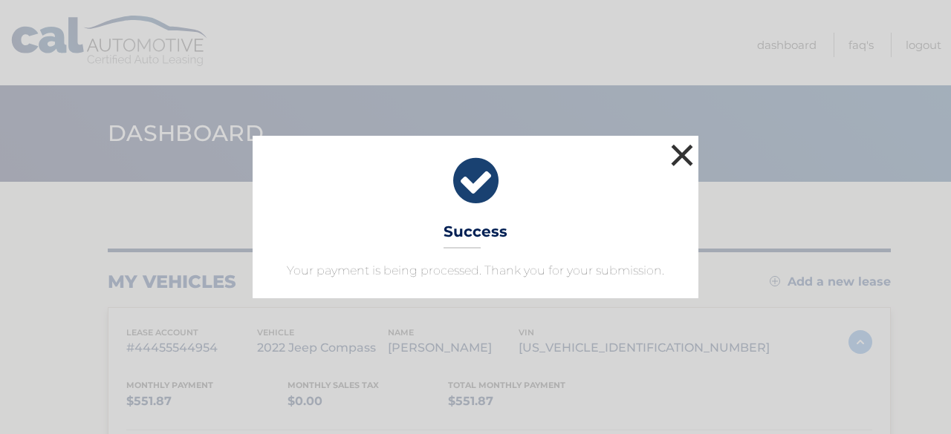
click at [684, 165] on button "×" at bounding box center [682, 155] width 30 height 30
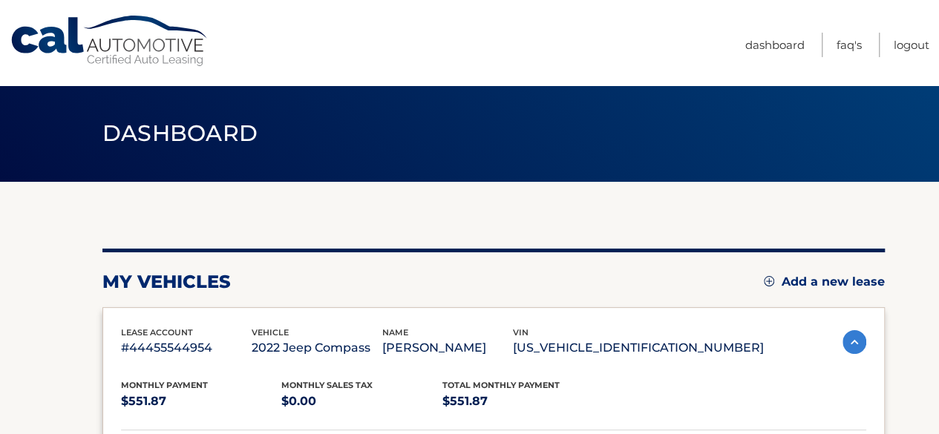
click at [769, 47] on link "Dashboard" at bounding box center [775, 45] width 59 height 25
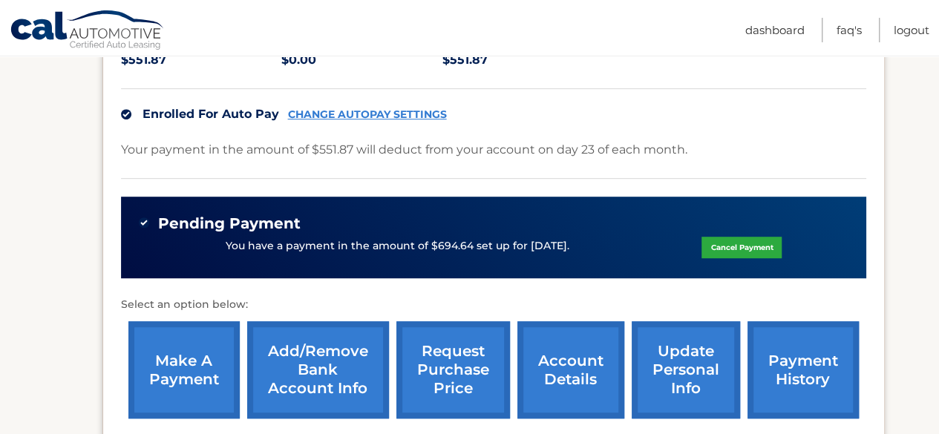
scroll to position [371, 0]
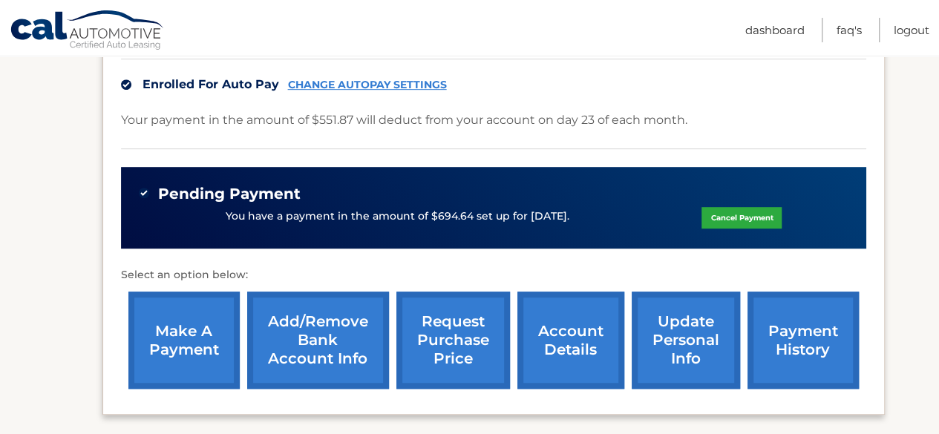
click at [795, 327] on link "payment history" at bounding box center [803, 340] width 111 height 97
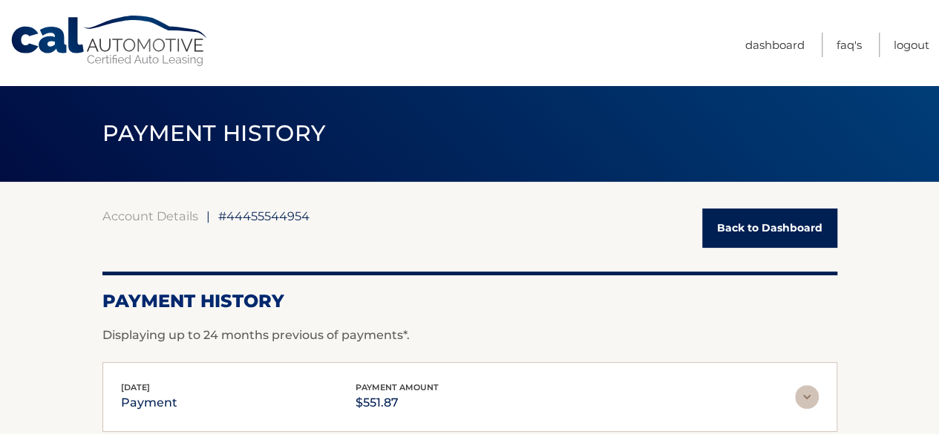
click at [746, 237] on link "Back to Dashboard" at bounding box center [770, 228] width 135 height 39
